Goal: Task Accomplishment & Management: Use online tool/utility

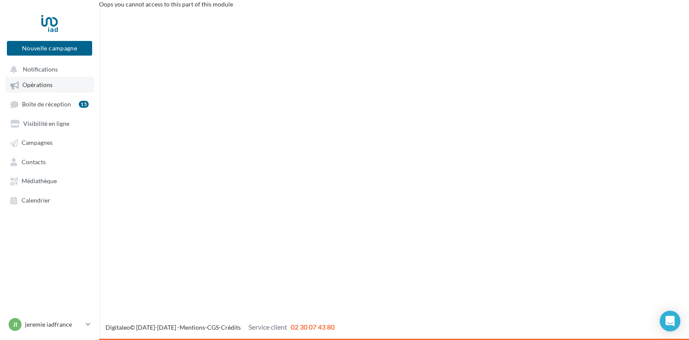
click at [40, 87] on span "Opérations" at bounding box center [37, 84] width 30 height 7
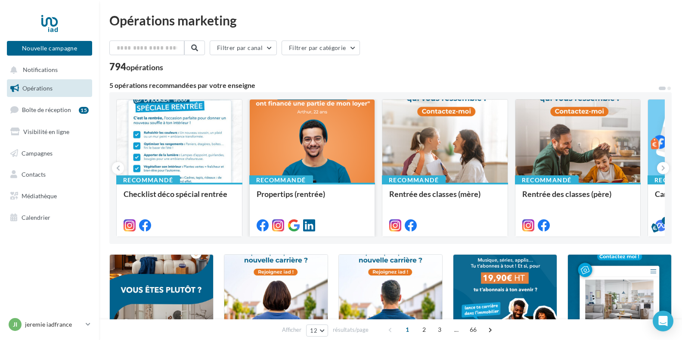
click at [317, 141] on div at bounding box center [312, 141] width 125 height 84
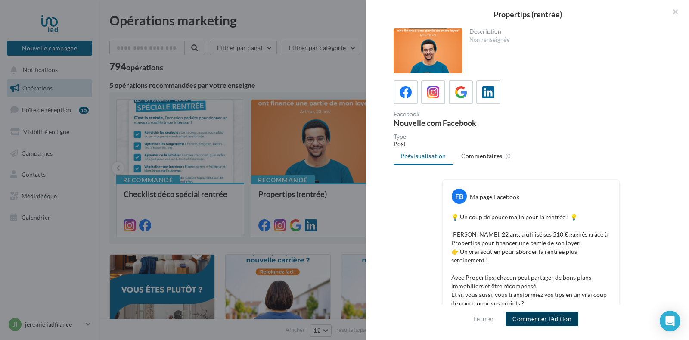
click at [539, 314] on button "Commencer l'édition" at bounding box center [542, 318] width 73 height 15
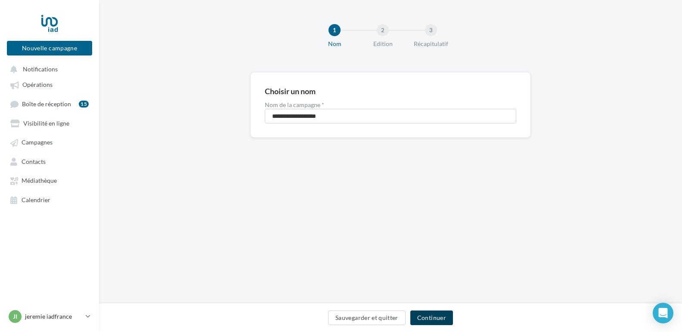
click at [433, 317] on button "Continuer" at bounding box center [431, 318] width 43 height 15
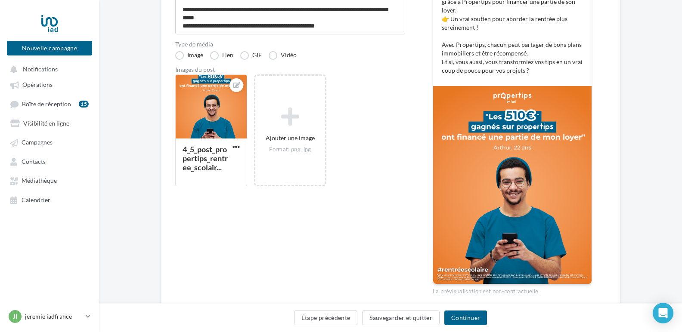
scroll to position [172, 0]
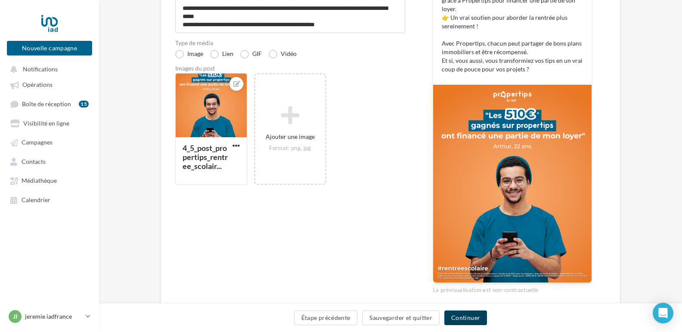
click at [479, 320] on button "Continuer" at bounding box center [465, 318] width 43 height 15
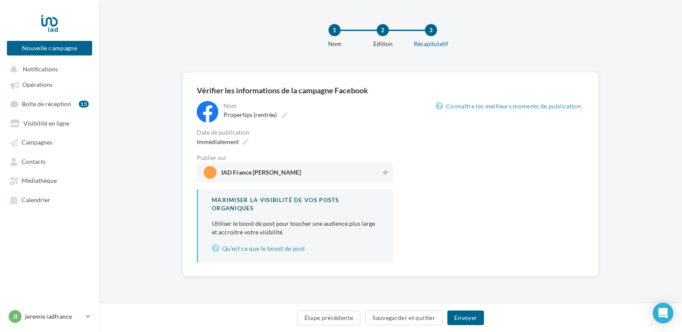
scroll to position [2, 0]
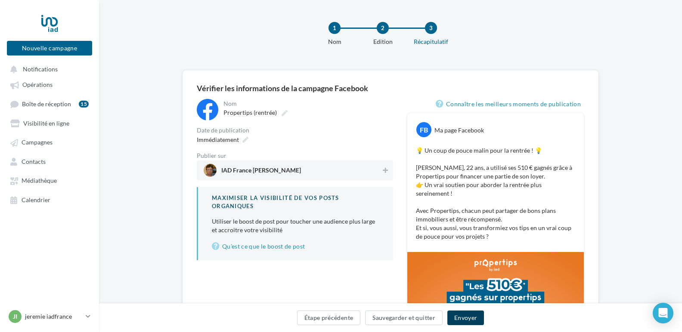
click at [473, 318] on button "Envoyer" at bounding box center [465, 318] width 37 height 15
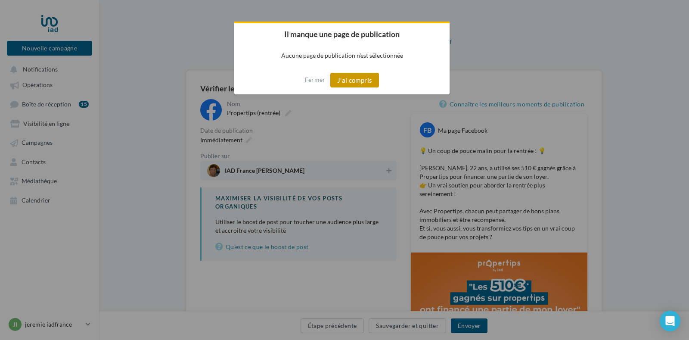
click at [356, 80] on button "J'ai compris" at bounding box center [354, 80] width 49 height 15
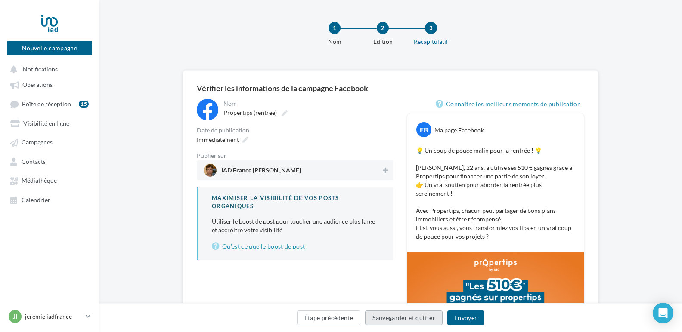
click at [407, 320] on button "Sauvegarder et quitter" at bounding box center [404, 318] width 78 height 15
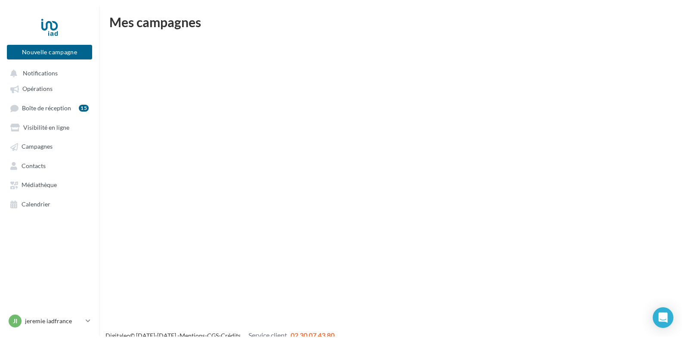
scroll to position [14, 0]
